Goal: Communication & Community: Answer question/provide support

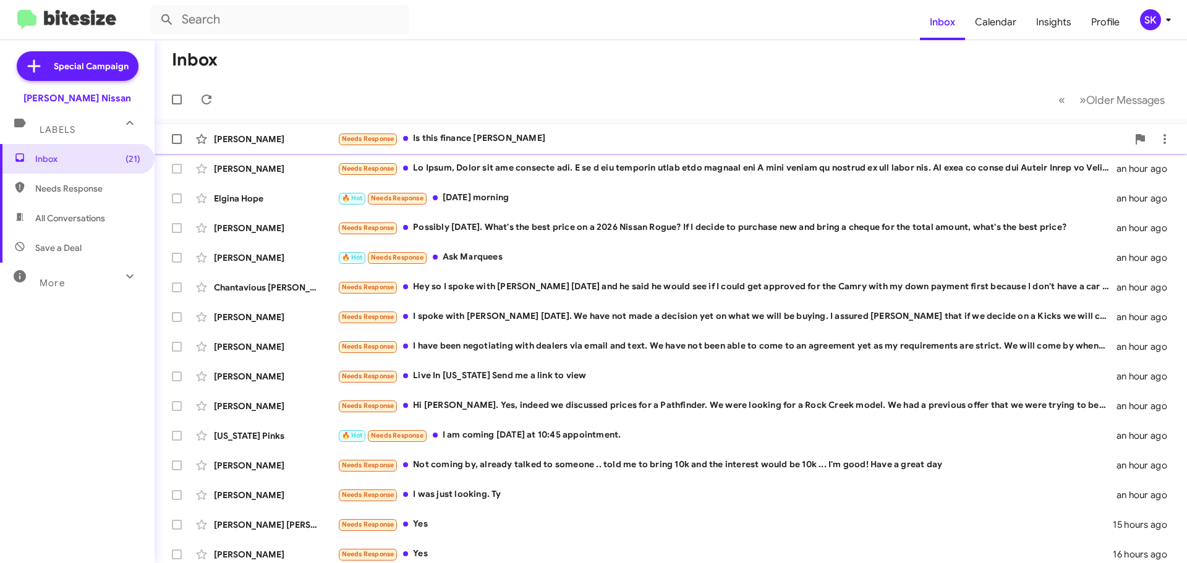
click at [447, 140] on div "Needs Response Is this finance [PERSON_NAME]" at bounding box center [732, 139] width 790 height 14
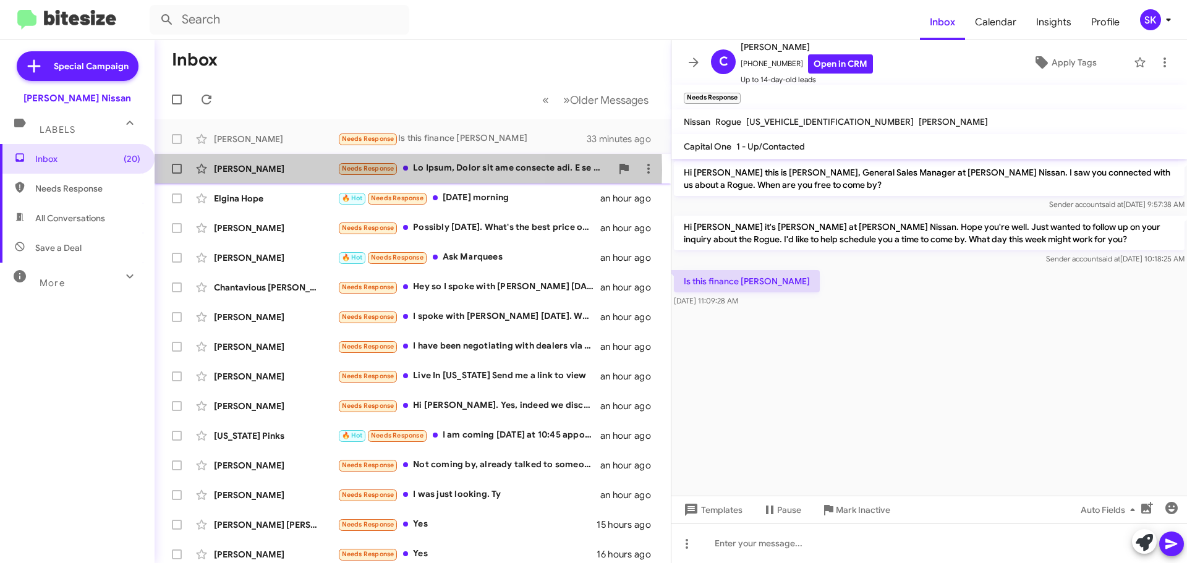
click at [289, 170] on div "[PERSON_NAME]" at bounding box center [276, 169] width 124 height 12
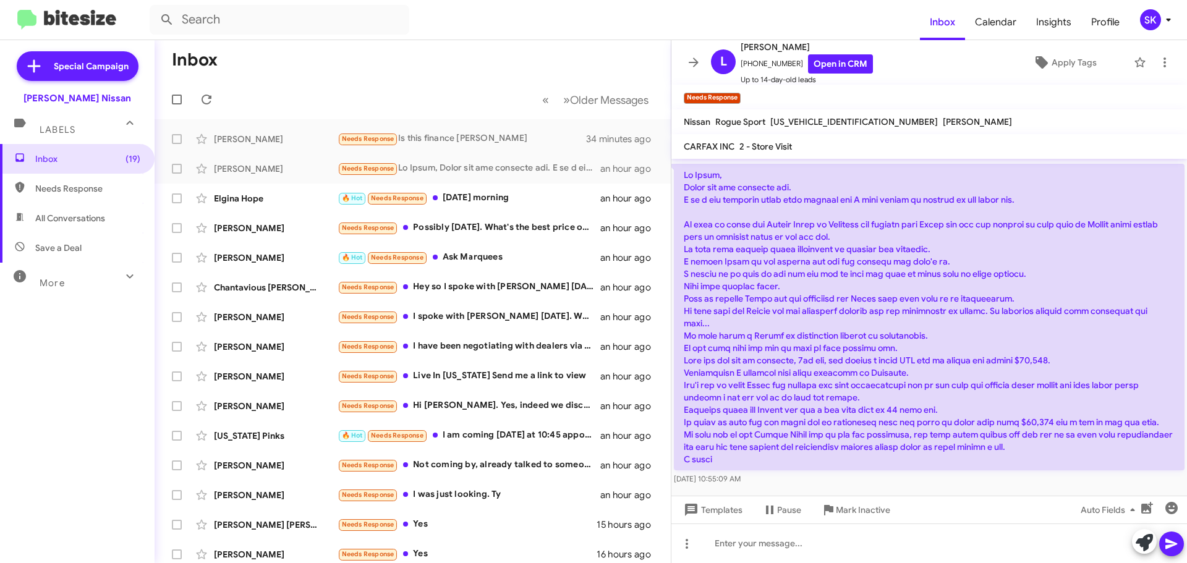
scroll to position [108, 0]
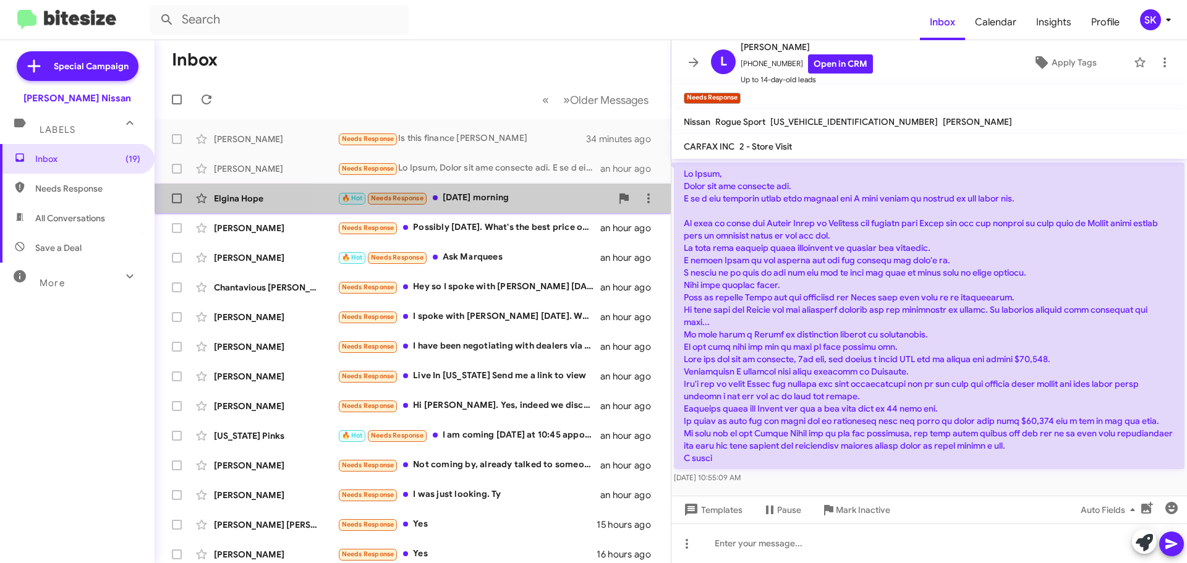
click at [520, 197] on div "🔥 Hot Needs Response [DATE] morning" at bounding box center [474, 198] width 274 height 14
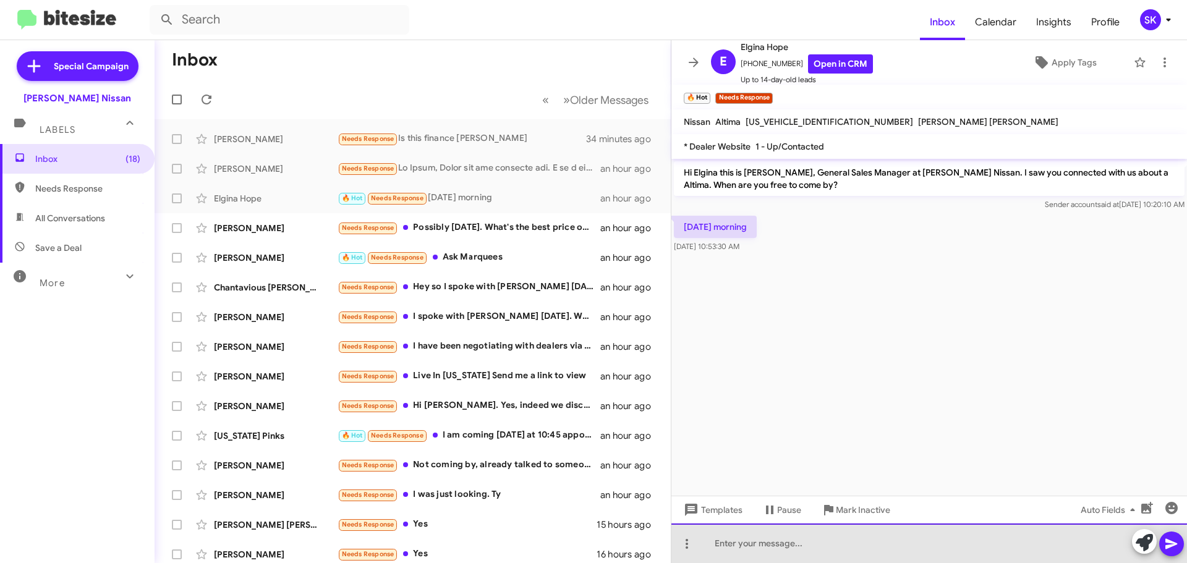
click at [752, 551] on div at bounding box center [928, 543] width 515 height 40
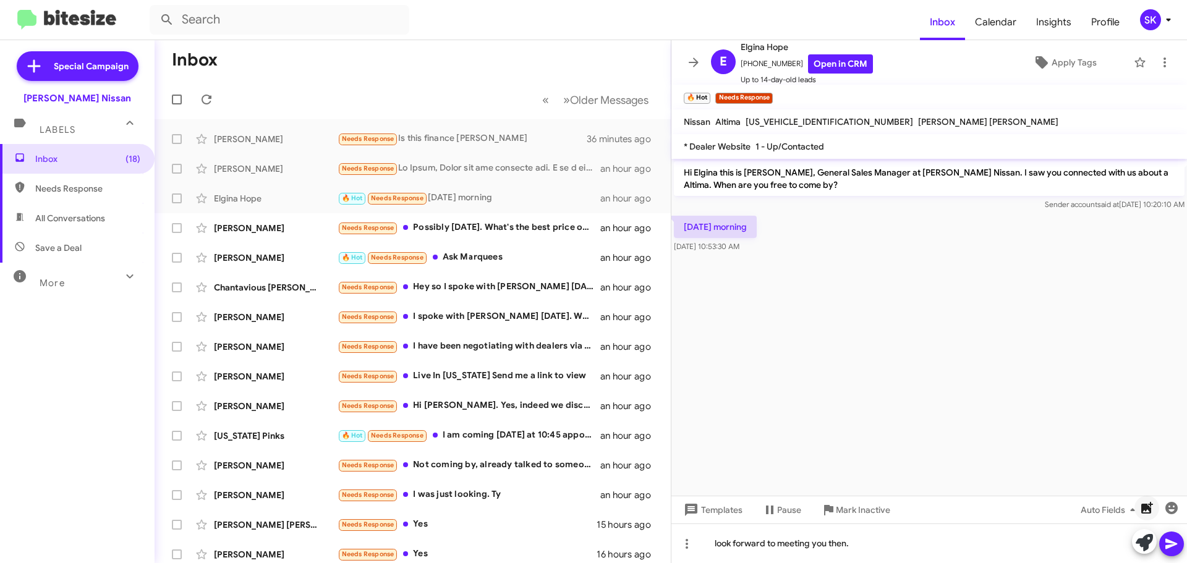
drag, startPoint x: 1173, startPoint y: 543, endPoint x: 1153, endPoint y: 506, distance: 42.0
click at [1172, 541] on icon at bounding box center [1171, 544] width 12 height 11
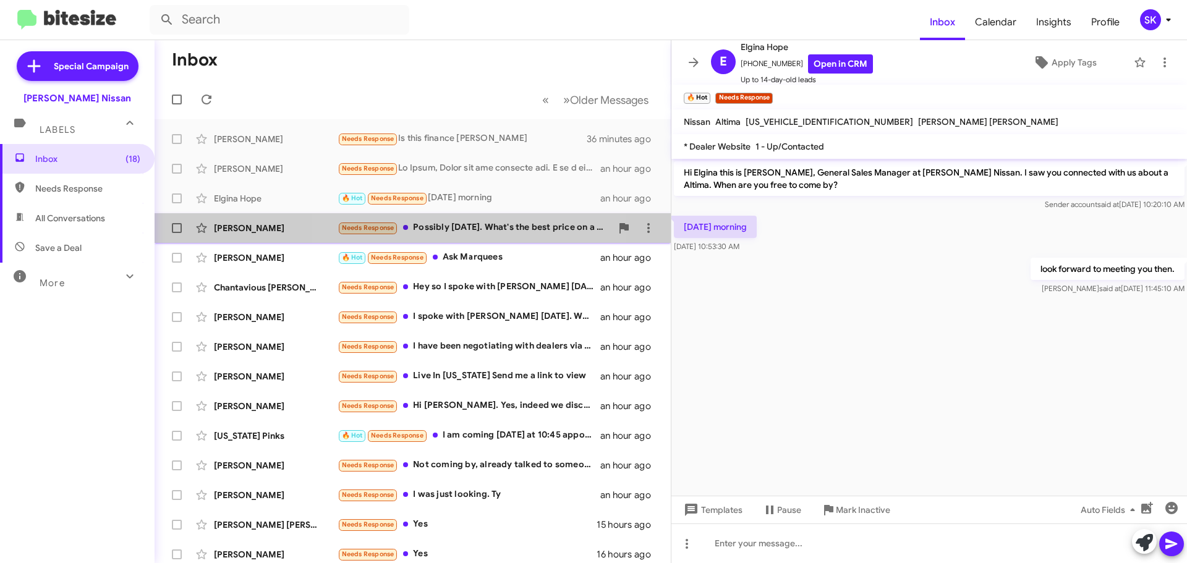
click at [439, 231] on div "Needs Response Possibly [DATE]. What's the best price on a 2026 Nissan Rogue? I…" at bounding box center [474, 228] width 274 height 14
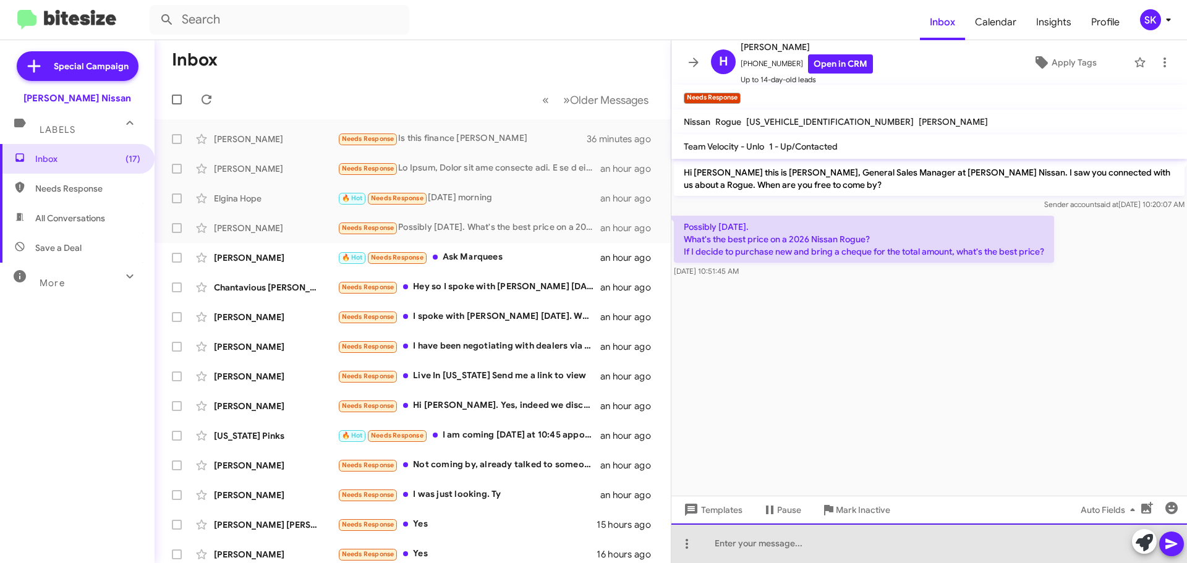
drag, startPoint x: 774, startPoint y: 552, endPoint x: 768, endPoint y: 558, distance: 8.7
click at [774, 553] on div at bounding box center [928, 543] width 515 height 40
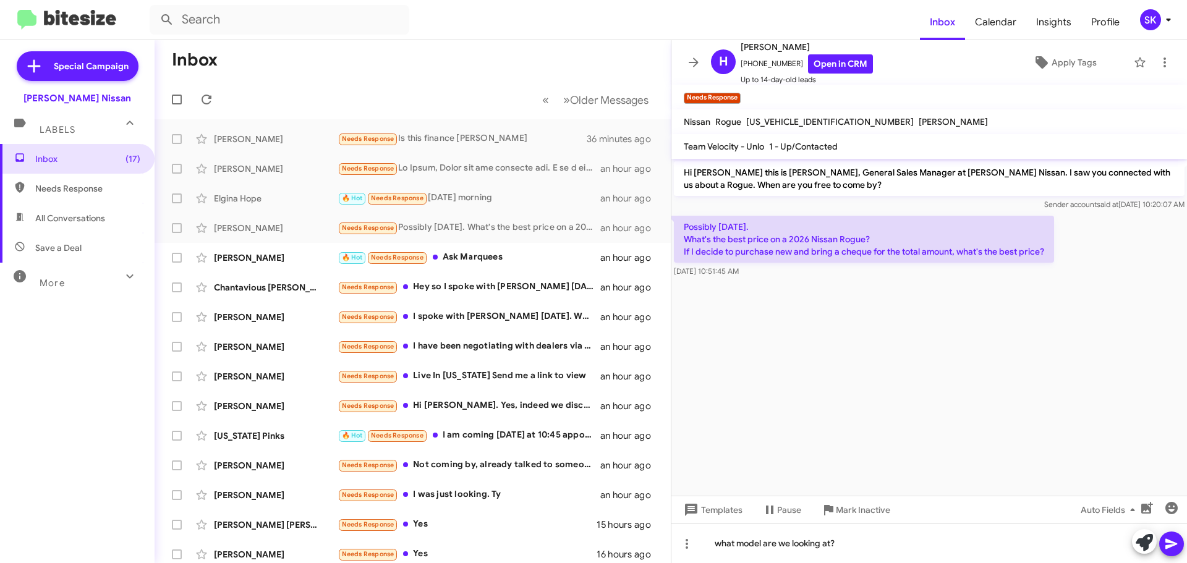
drag, startPoint x: 1172, startPoint y: 544, endPoint x: 1167, endPoint y: 525, distance: 19.8
click at [1171, 543] on icon at bounding box center [1171, 544] width 12 height 11
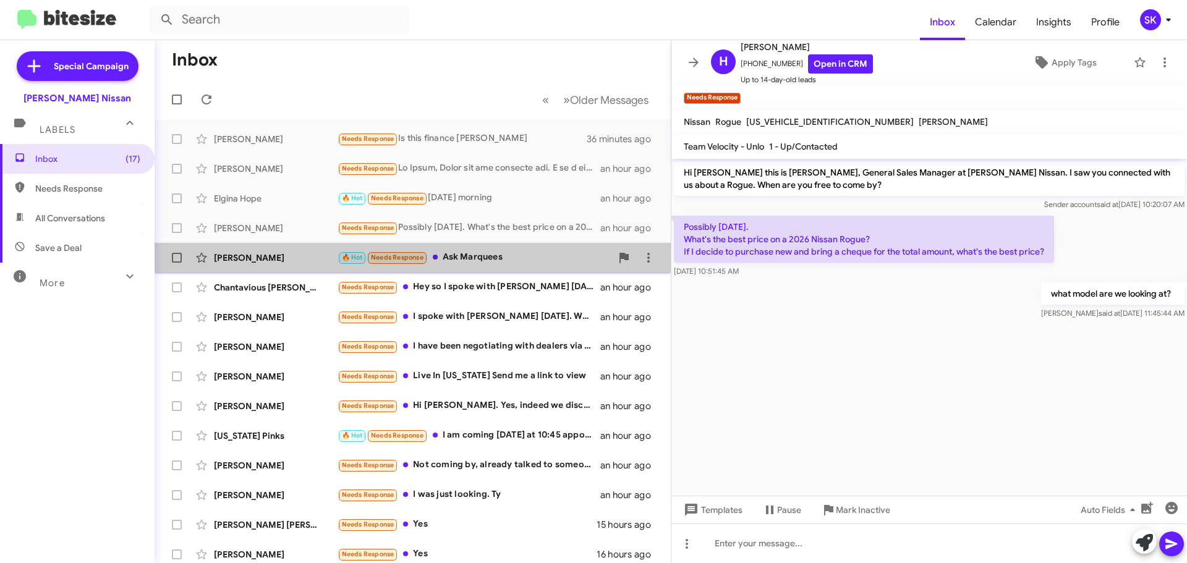
click at [460, 256] on div "🔥 Hot Needs Response Ask Marquees" at bounding box center [474, 257] width 274 height 14
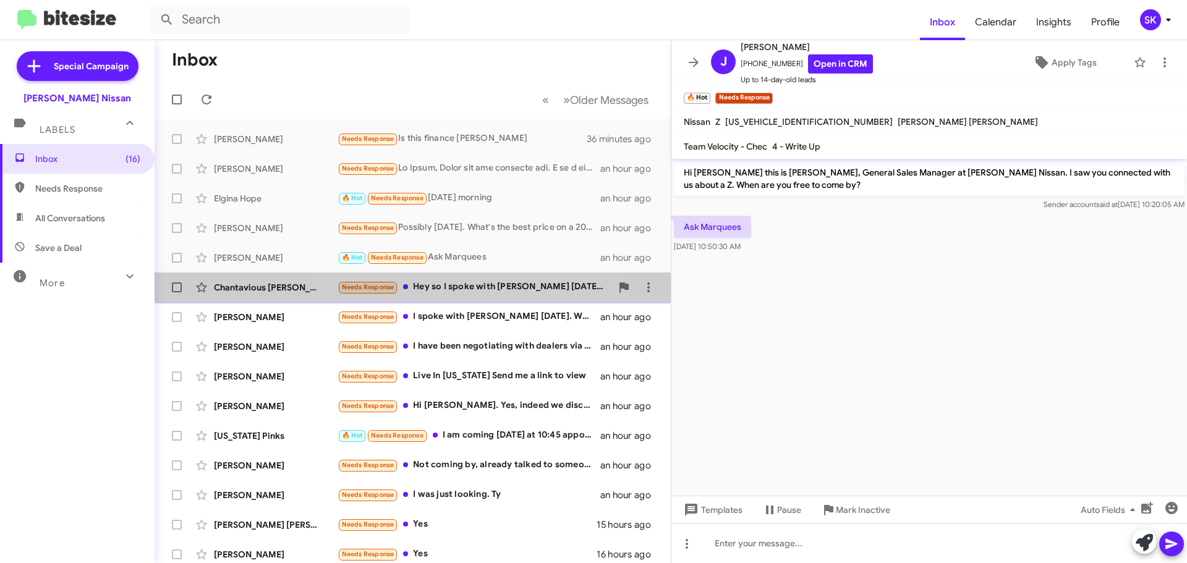
click at [472, 289] on div "Needs Response Hey so I️ spoke with [PERSON_NAME] [DATE] and he said he would s…" at bounding box center [474, 287] width 274 height 14
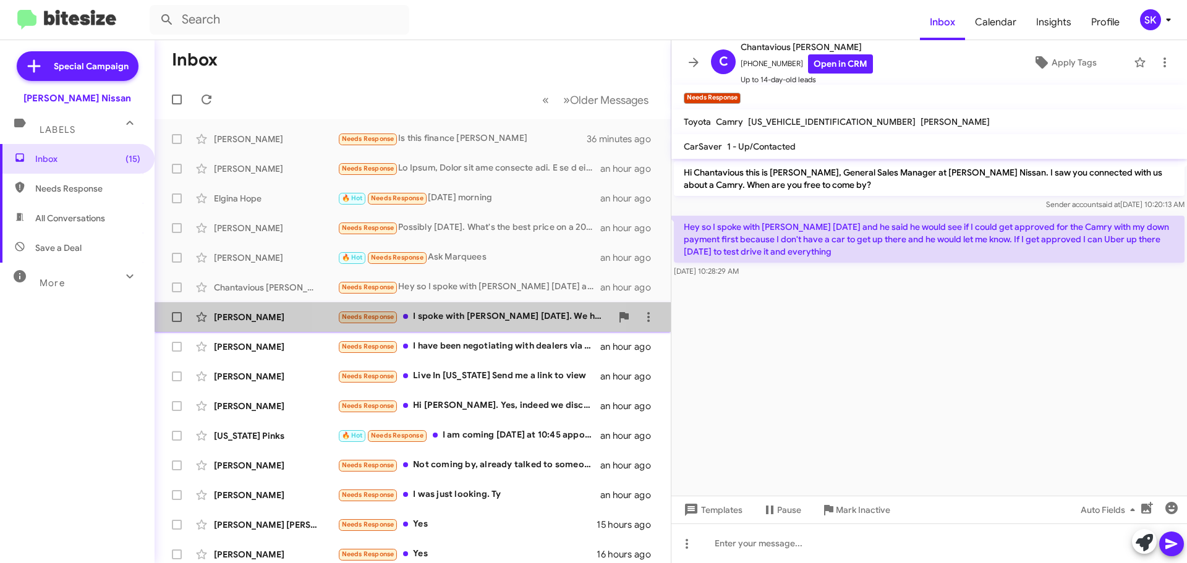
click at [449, 321] on div "Needs Response I spoke with [PERSON_NAME] [DATE]. We have not made a decision y…" at bounding box center [474, 317] width 274 height 14
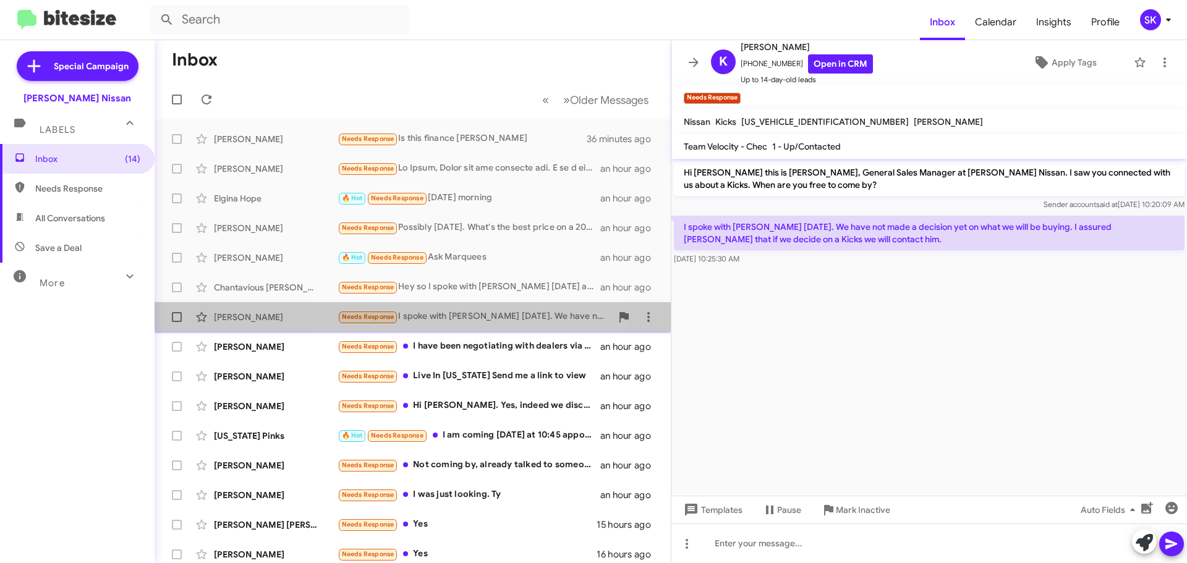
click at [433, 310] on div "Needs Response I spoke with [PERSON_NAME] [DATE]. We have not made a decision y…" at bounding box center [474, 317] width 274 height 14
click at [418, 318] on div "Needs Response I spoke with [PERSON_NAME] [DATE]. We have not made a decision y…" at bounding box center [474, 317] width 274 height 14
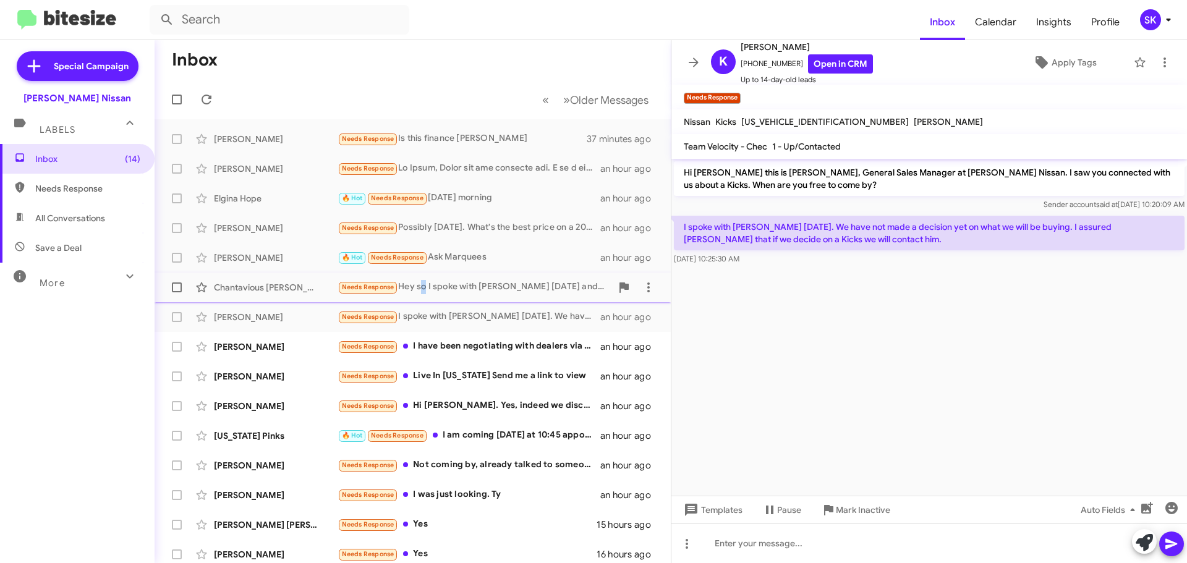
click at [421, 292] on div "Needs Response Hey so I️ spoke with [PERSON_NAME] [DATE] and he said he would s…" at bounding box center [474, 287] width 274 height 14
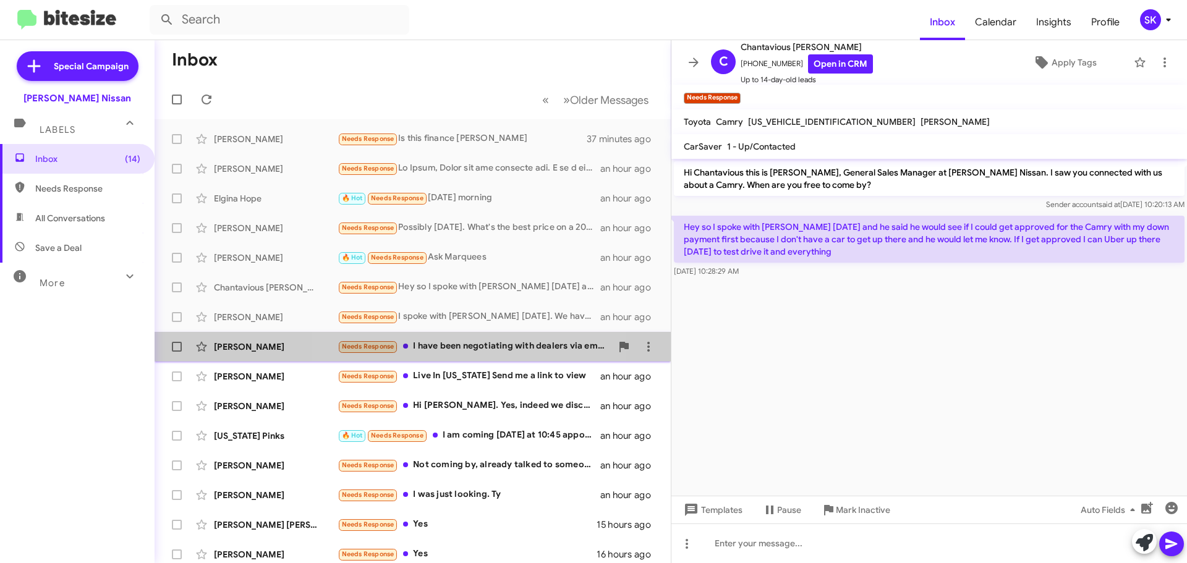
click at [461, 343] on div "Needs Response I have been negotiating with dealers via email and text. We have…" at bounding box center [474, 346] width 274 height 14
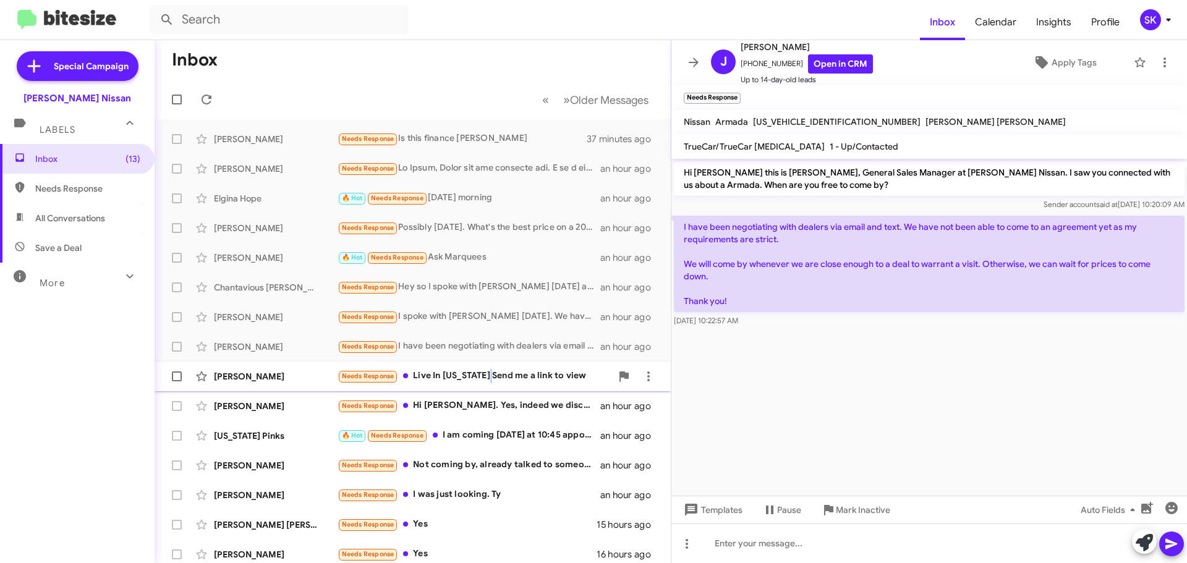
click at [486, 381] on div "Needs Response Live In [US_STATE] Send me a link to view" at bounding box center [474, 376] width 274 height 14
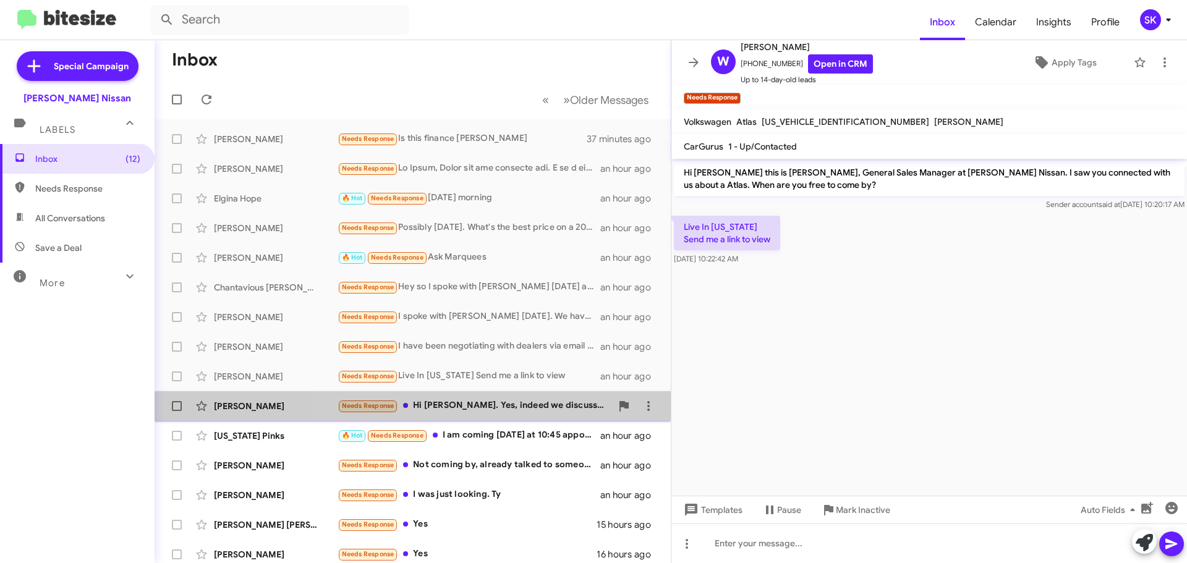
click at [490, 408] on div "Needs Response Hi [PERSON_NAME]. Yes, indeed we discussed prices for a Pathfind…" at bounding box center [474, 406] width 274 height 14
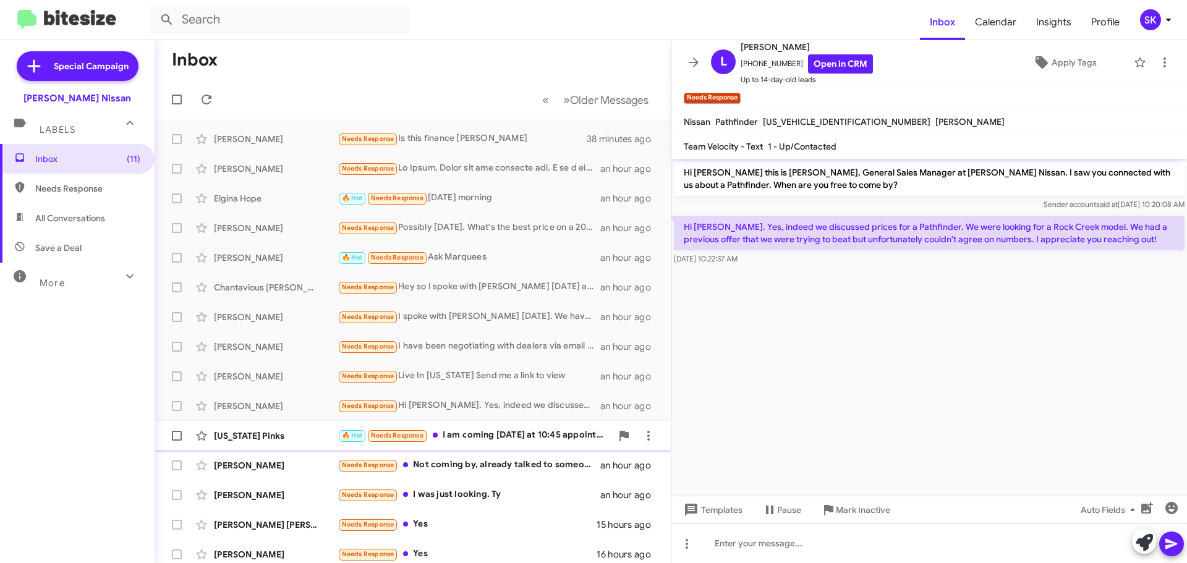
click at [473, 436] on div "🔥 Hot Needs Response I am coming [DATE] at 10:45 appointment." at bounding box center [474, 435] width 274 height 14
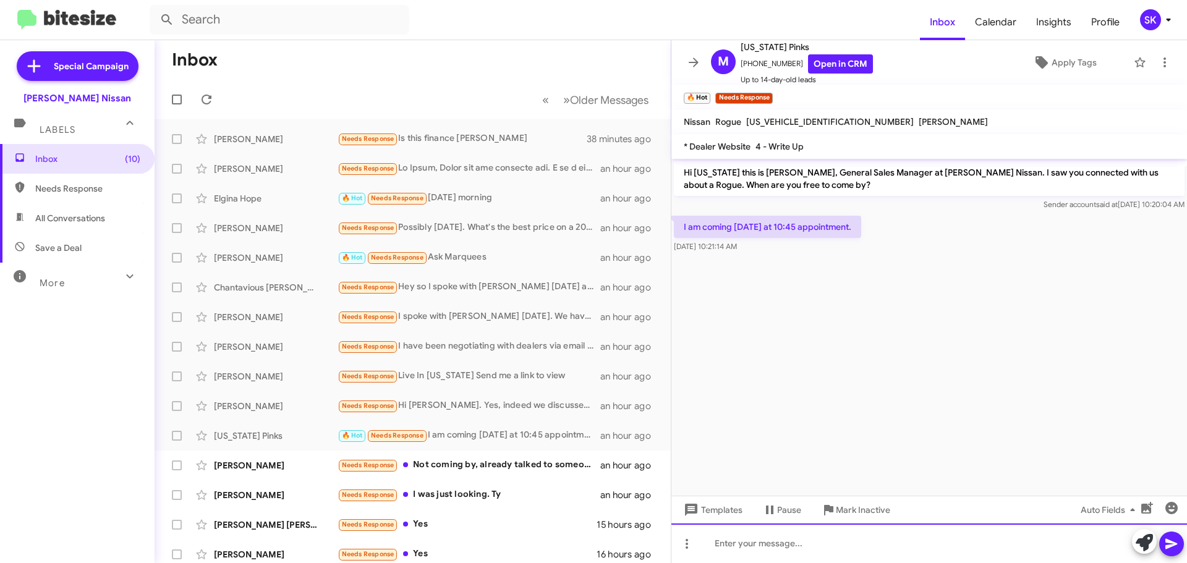
click at [755, 549] on div at bounding box center [928, 543] width 515 height 40
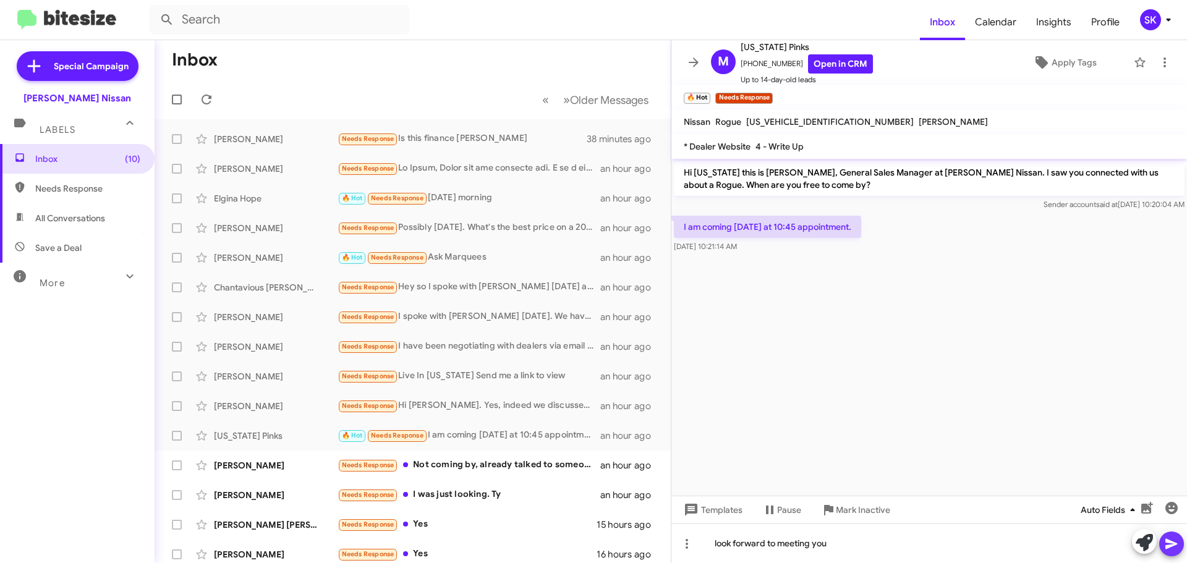
drag, startPoint x: 1169, startPoint y: 541, endPoint x: 1129, endPoint y: 502, distance: 55.9
click at [1168, 539] on icon at bounding box center [1171, 543] width 15 height 15
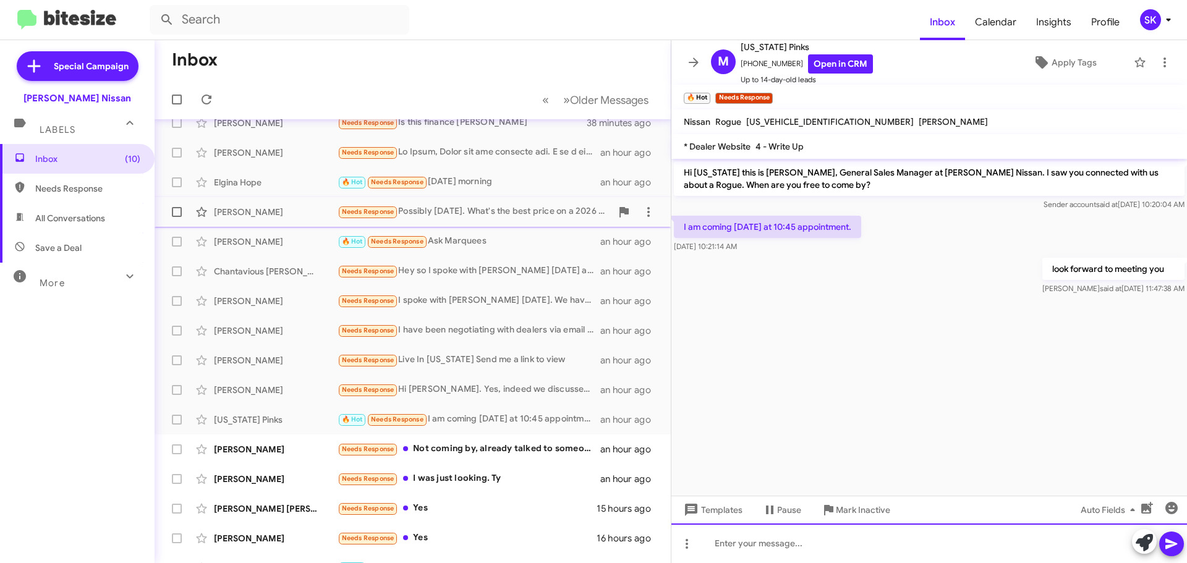
scroll to position [124, 0]
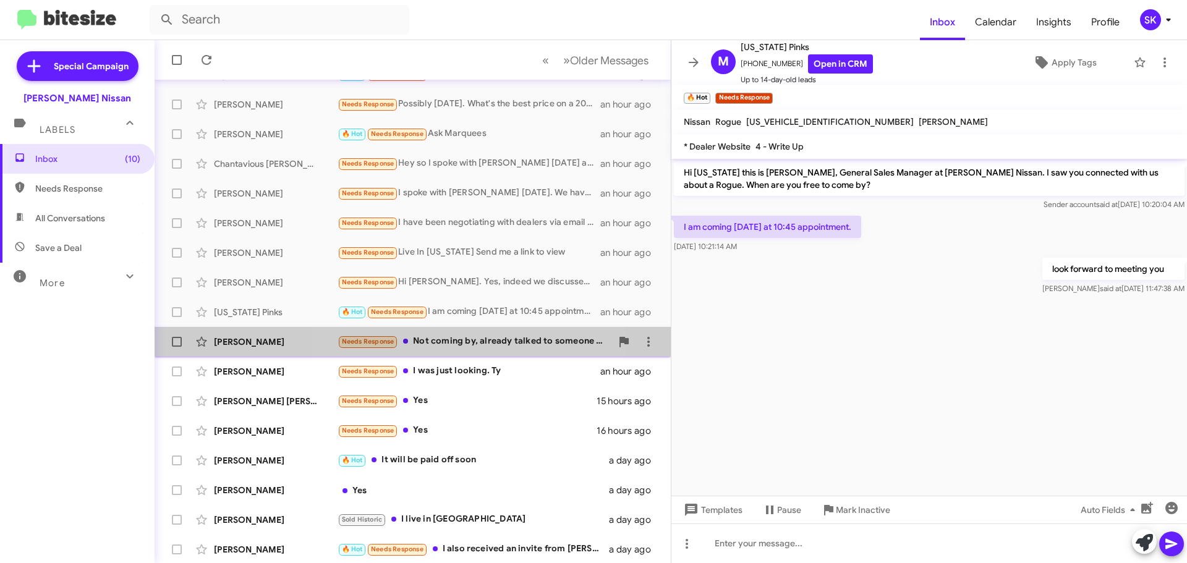
click at [449, 341] on div "Needs Response Not coming by, already talked to someone .. told me to bring 10k…" at bounding box center [474, 341] width 274 height 14
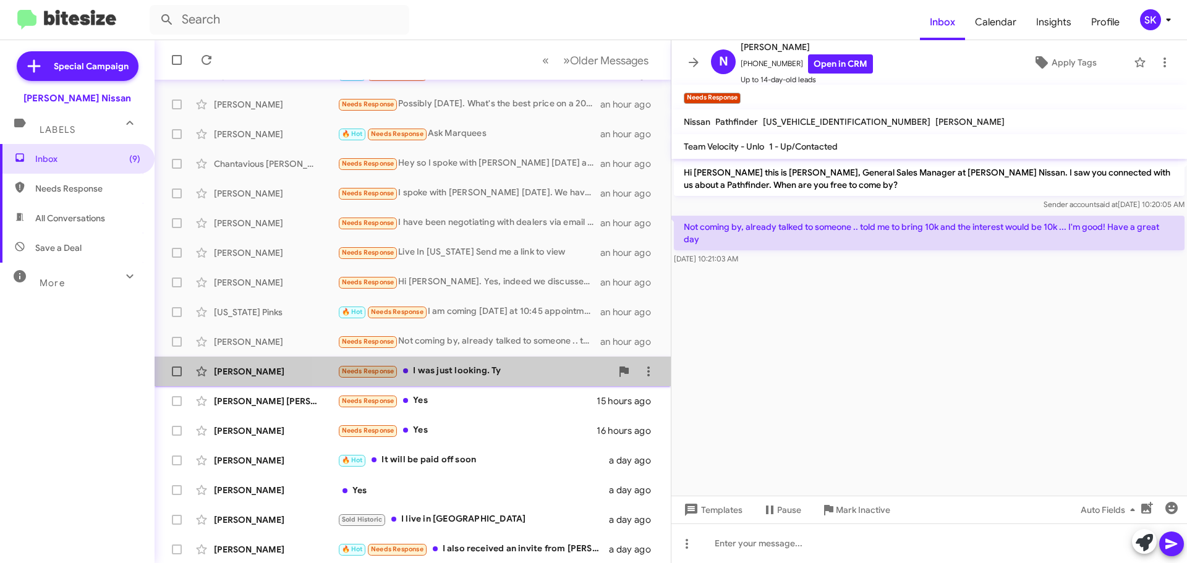
click at [517, 374] on div "Needs Response I was just looking. Ty" at bounding box center [474, 371] width 274 height 14
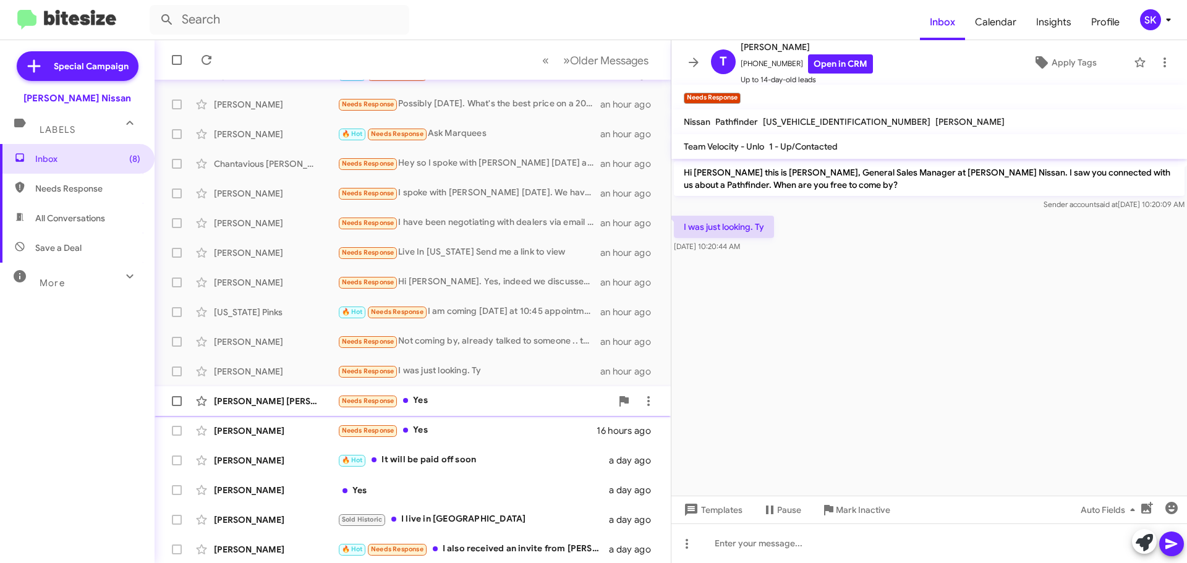
click at [442, 405] on div "Needs Response Yes" at bounding box center [474, 401] width 274 height 14
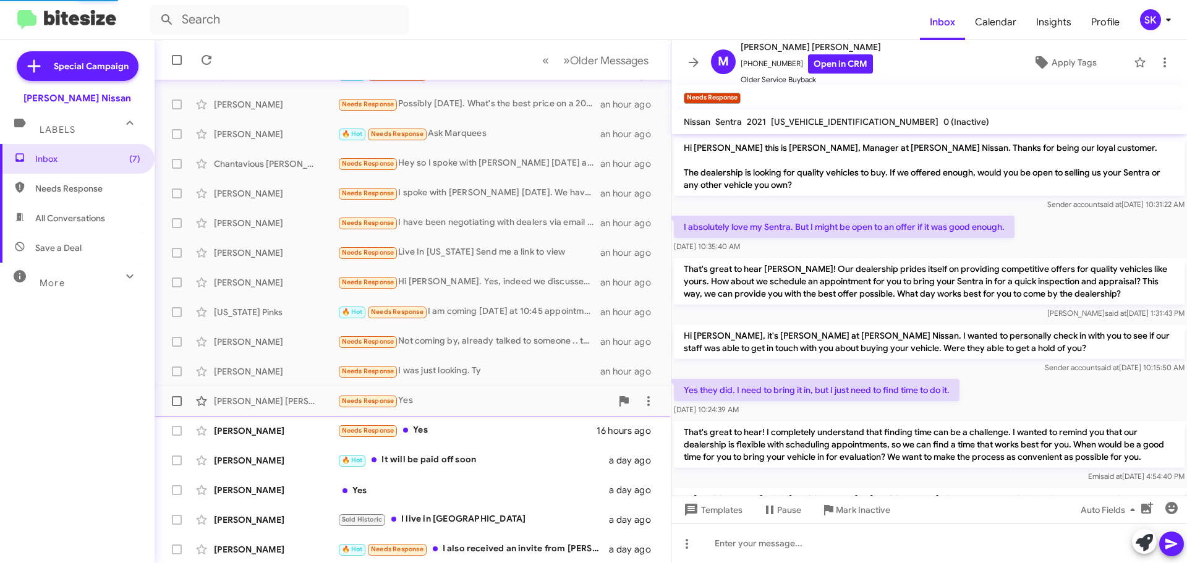
scroll to position [193, 0]
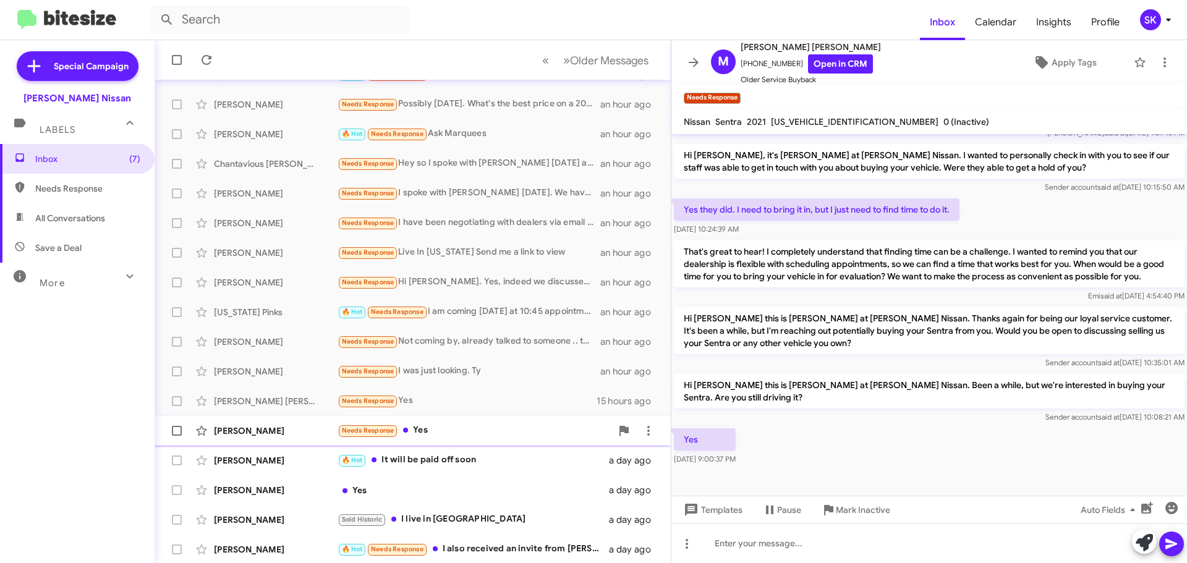
click at [442, 432] on div "Needs Response Yes" at bounding box center [474, 430] width 274 height 14
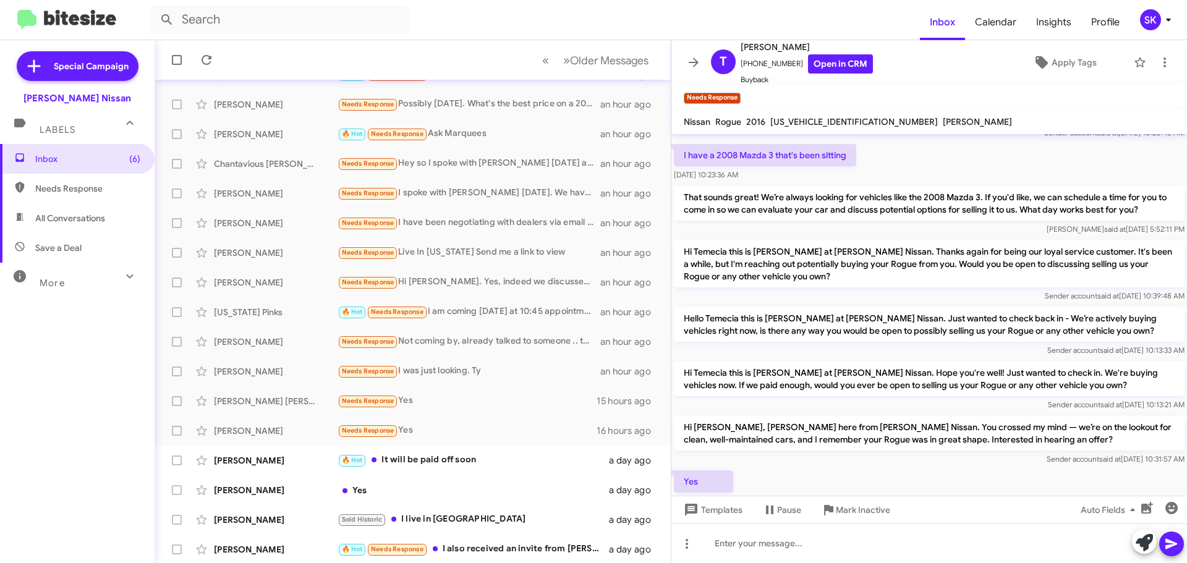
scroll to position [546, 0]
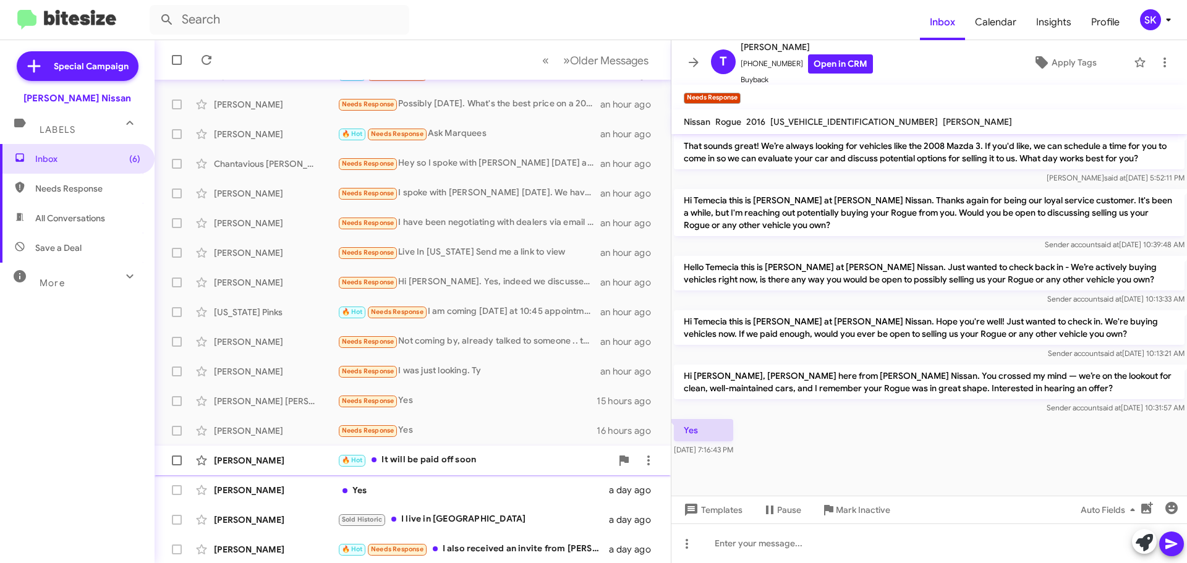
click at [433, 465] on div "🔥 Hot It will be paid off soon" at bounding box center [474, 460] width 274 height 14
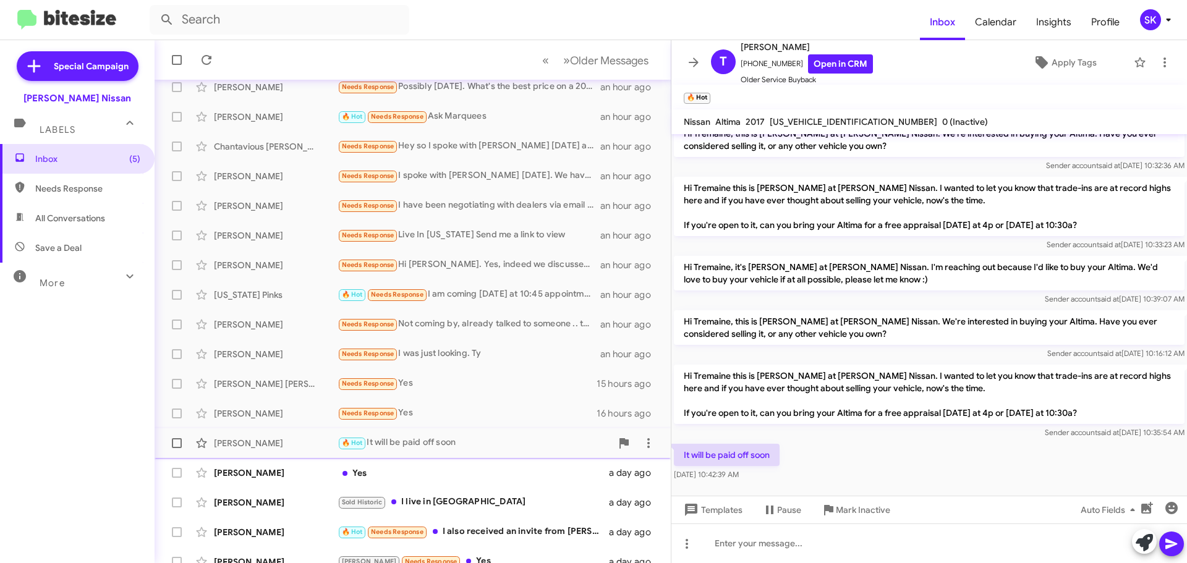
scroll to position [154, 0]
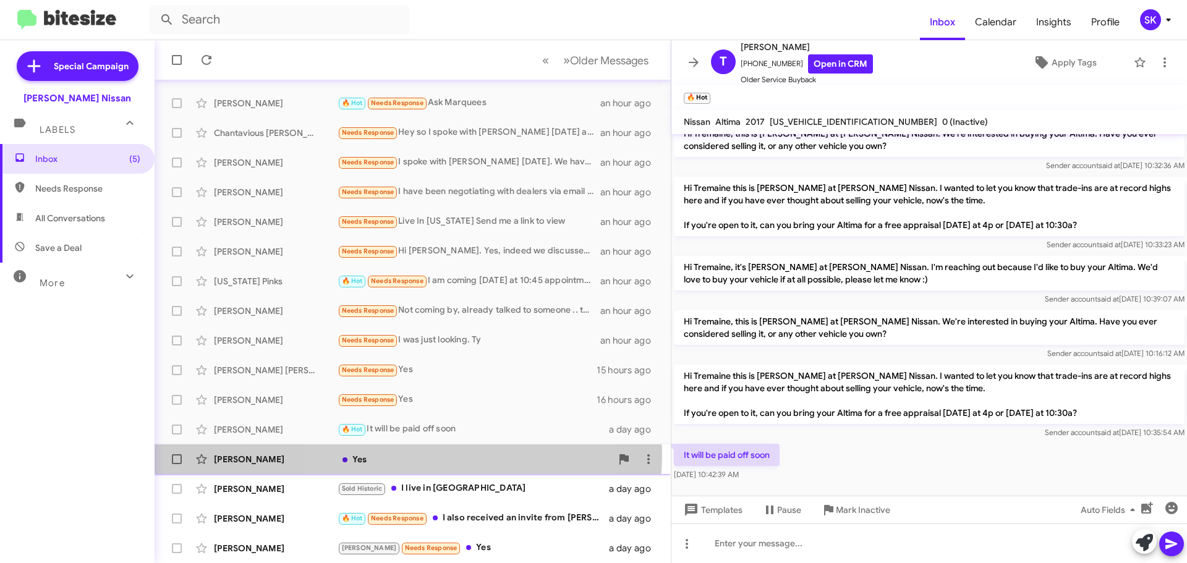
click at [404, 453] on div "Yes" at bounding box center [474, 459] width 274 height 12
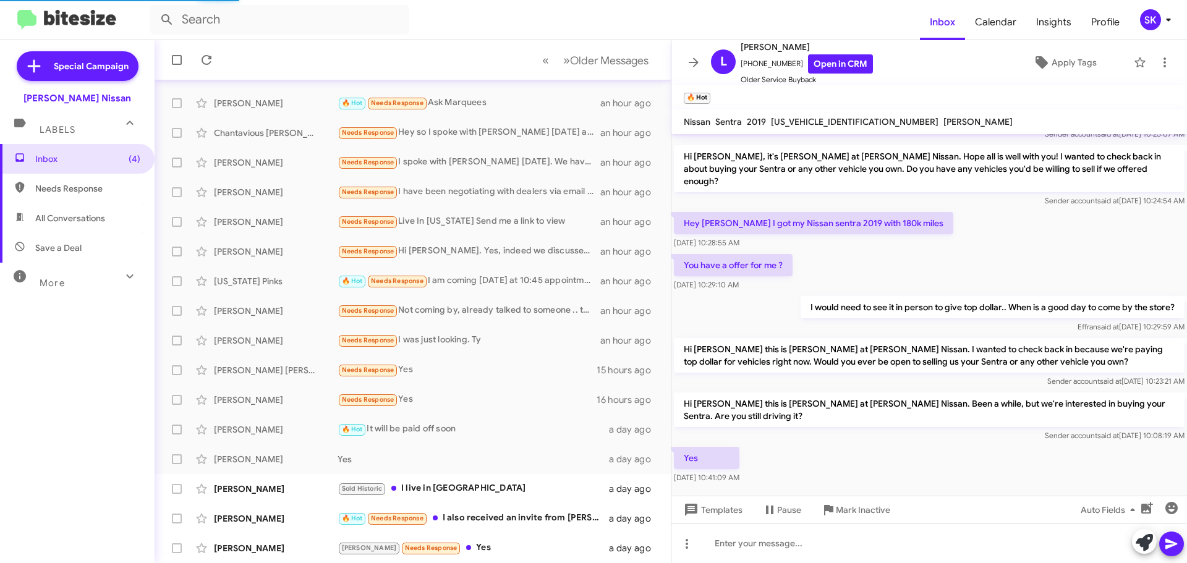
scroll to position [209, 0]
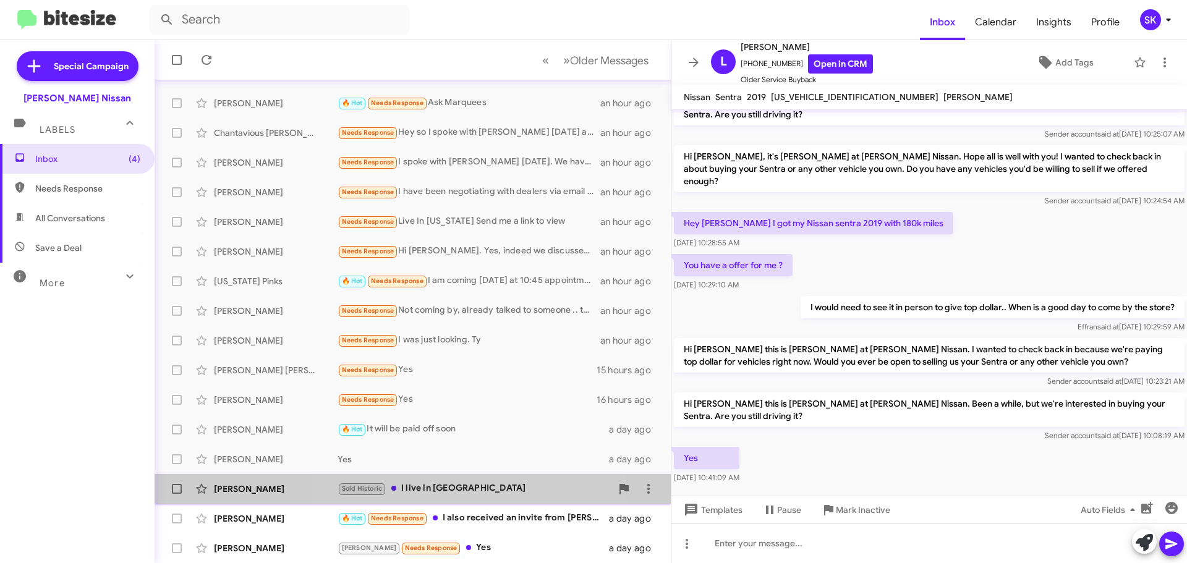
click at [444, 486] on div "Sold Historic I live in [GEOGRAPHIC_DATA]" at bounding box center [474, 488] width 274 height 14
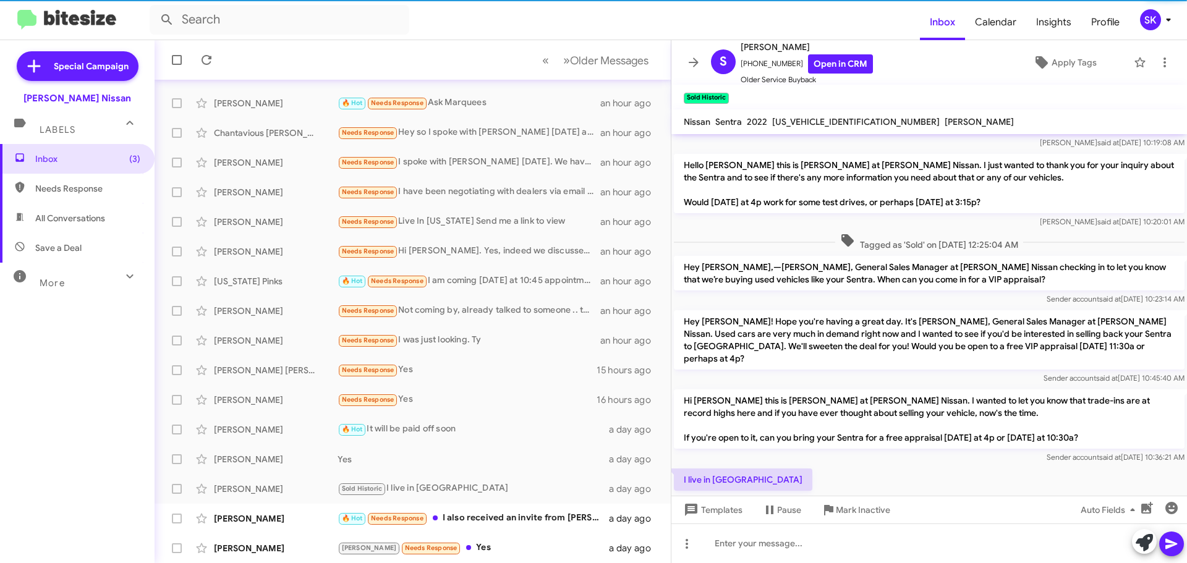
scroll to position [190, 0]
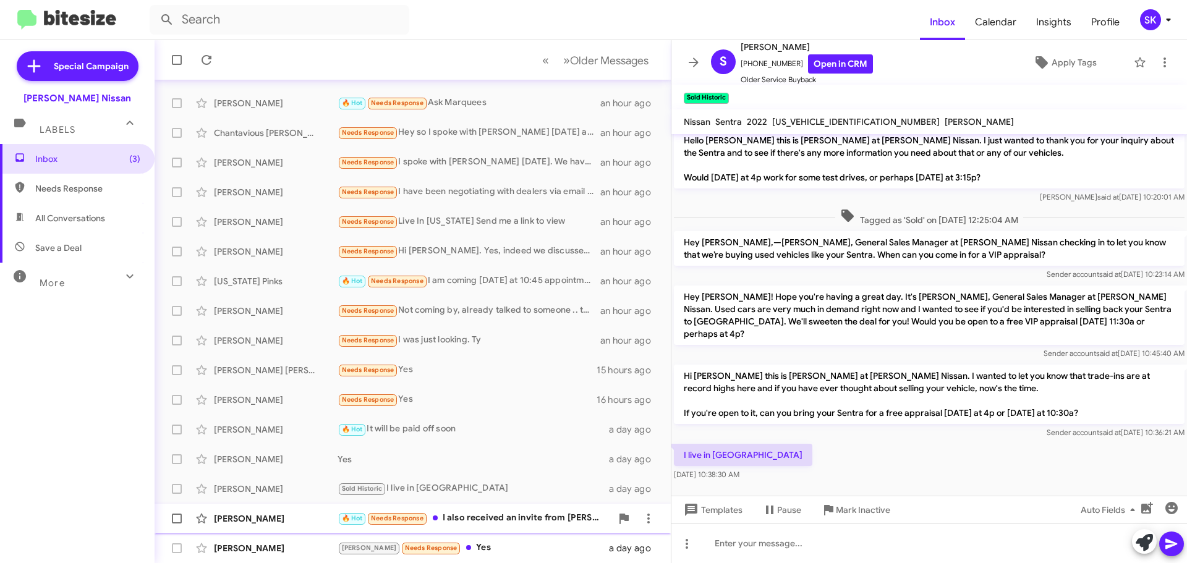
click at [490, 523] on div "🔥 Hot Needs Response I also received an invite from [PERSON_NAME]... I'll menti…" at bounding box center [474, 518] width 274 height 14
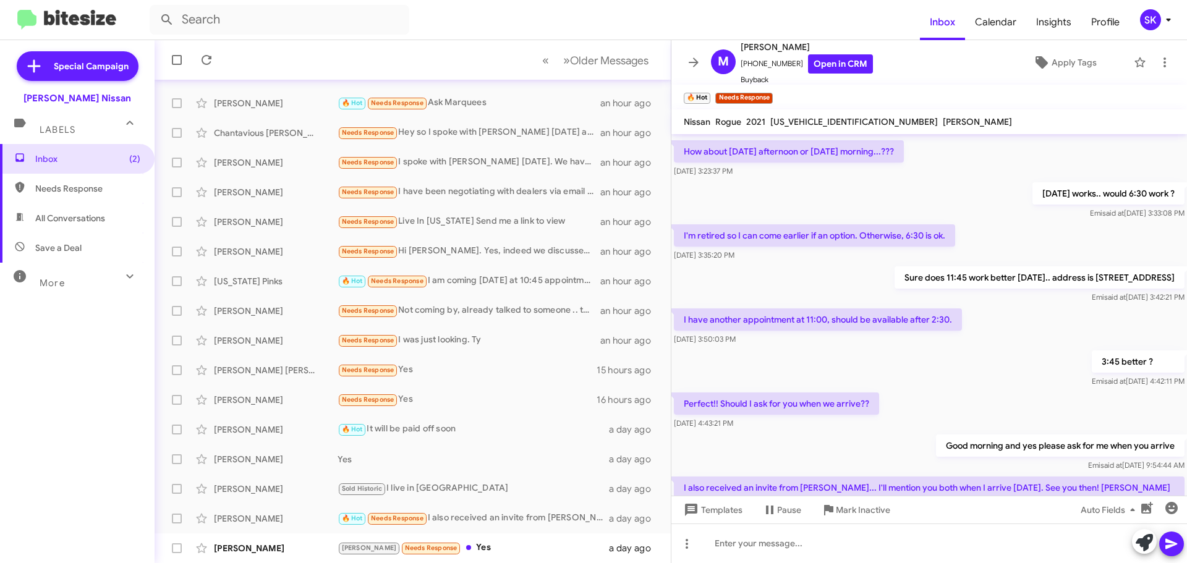
scroll to position [484, 0]
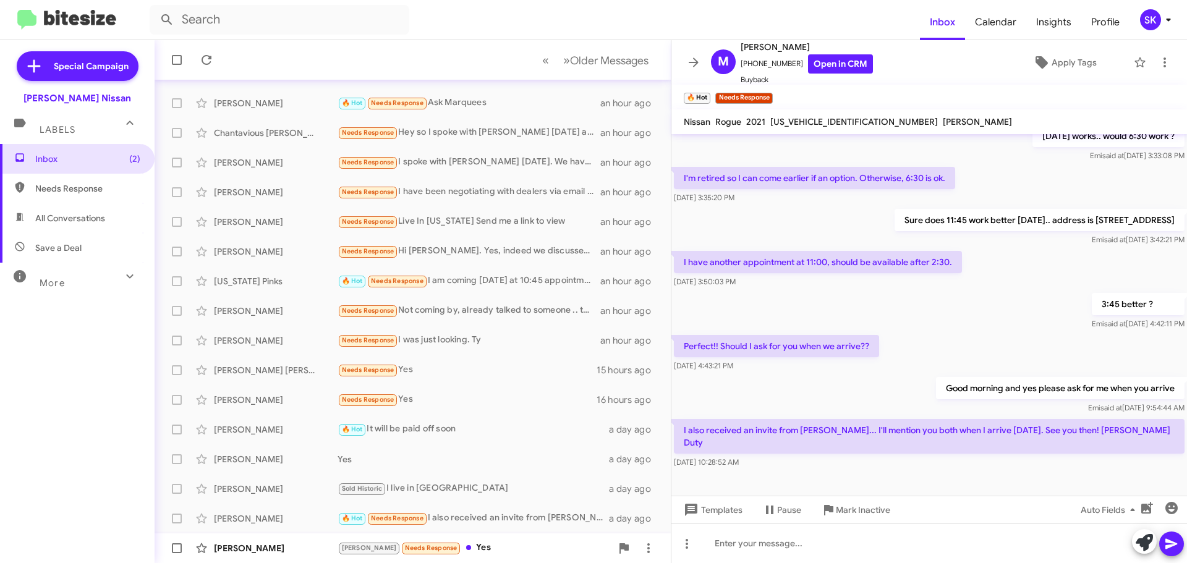
click at [473, 551] on div "[PERSON_NAME] Needs Response Yes" at bounding box center [474, 548] width 274 height 14
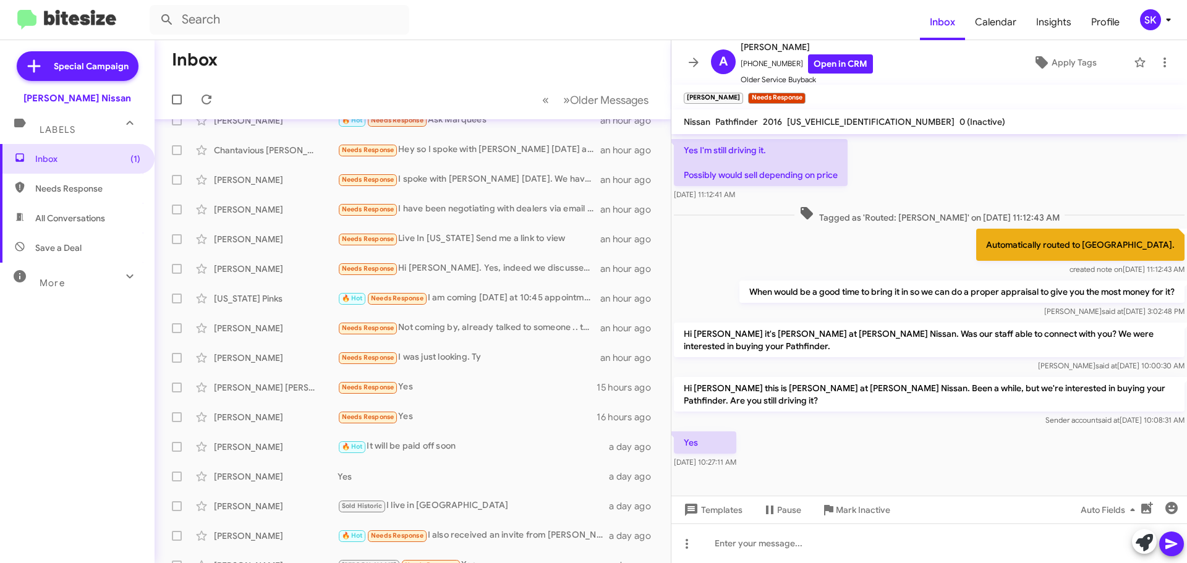
scroll to position [154, 0]
